Goal: Task Accomplishment & Management: Manage account settings

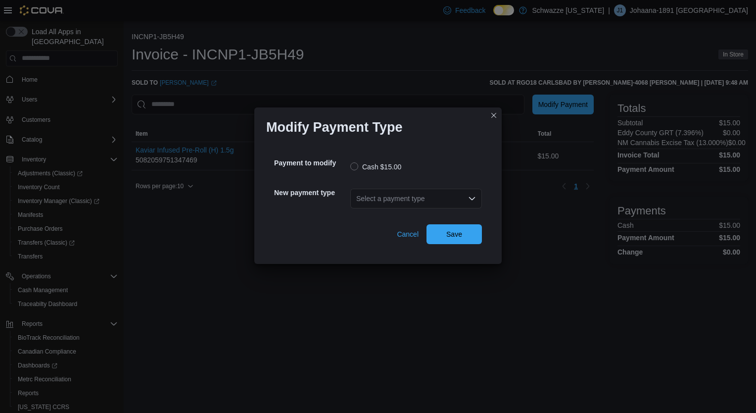
click at [418, 199] on div "Select a payment type" at bounding box center [416, 199] width 132 height 20
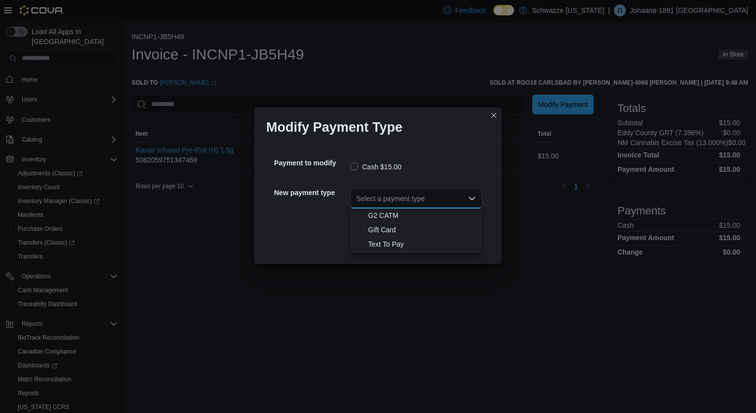
click at [378, 213] on span "G2 CATM" at bounding box center [422, 215] width 108 height 10
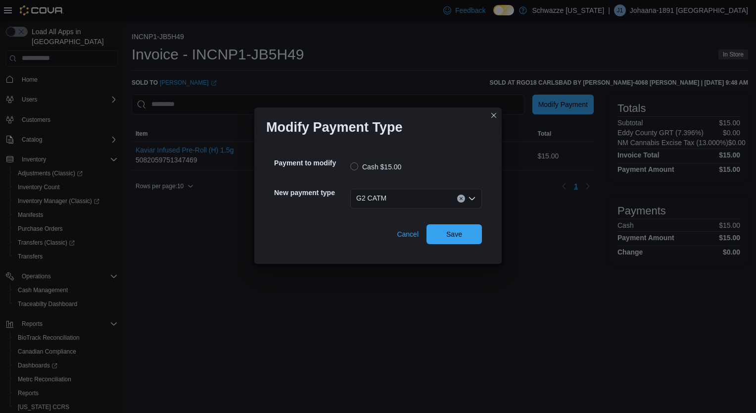
click at [469, 248] on div "Payment to modify Cash $15.00 New payment type G2 CATM Combo box. Selected. G2 …" at bounding box center [378, 197] width 224 height 109
click at [462, 241] on span "Save" at bounding box center [455, 234] width 44 height 20
